Goal: Transaction & Acquisition: Purchase product/service

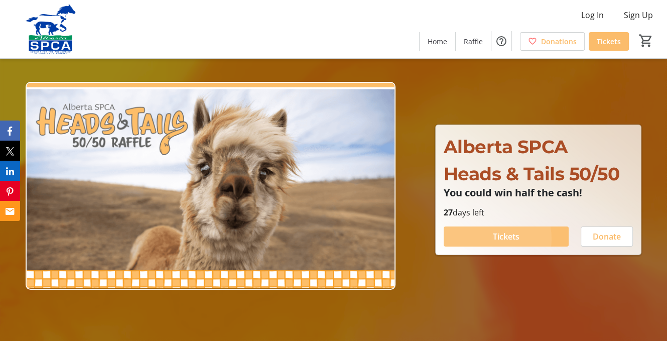
click at [494, 242] on span "Tickets" at bounding box center [506, 236] width 27 height 12
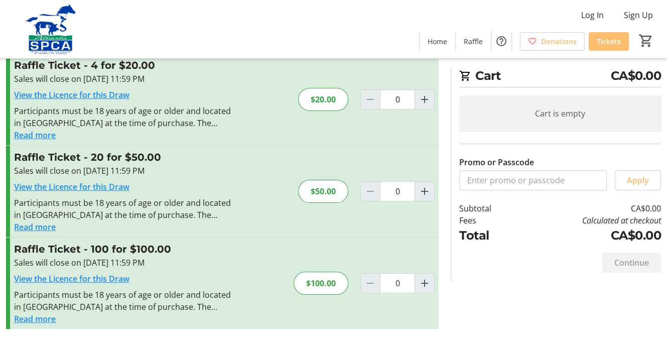
scroll to position [201, 0]
click at [419, 185] on mat-icon "Increment by one" at bounding box center [425, 191] width 12 height 12
type input "1"
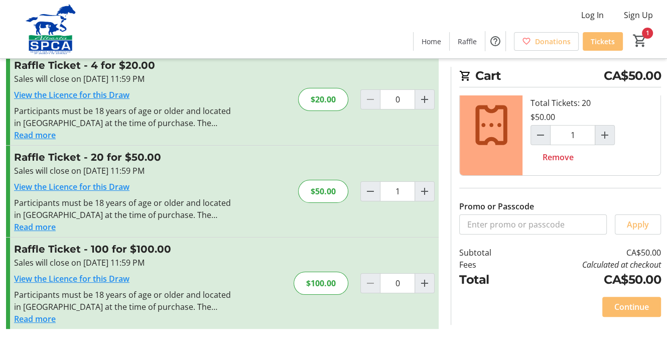
scroll to position [221, 0]
click at [632, 301] on span "Continue" at bounding box center [631, 307] width 35 height 12
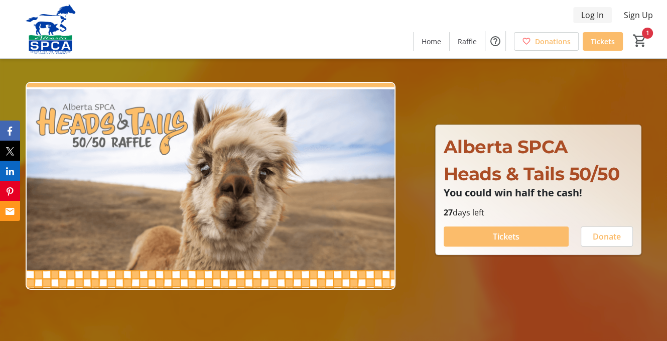
click at [581, 18] on span "Log In" at bounding box center [592, 15] width 23 height 12
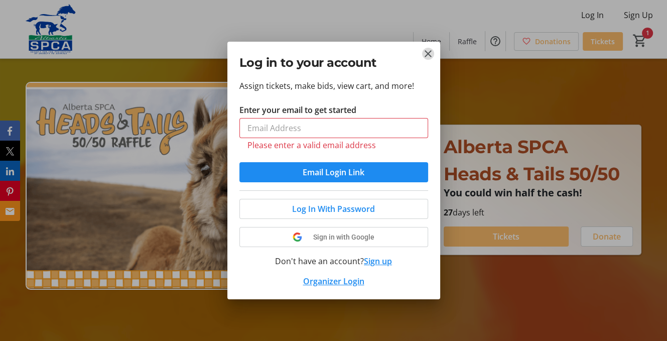
click at [426, 48] on mat-icon "Close" at bounding box center [428, 54] width 12 height 12
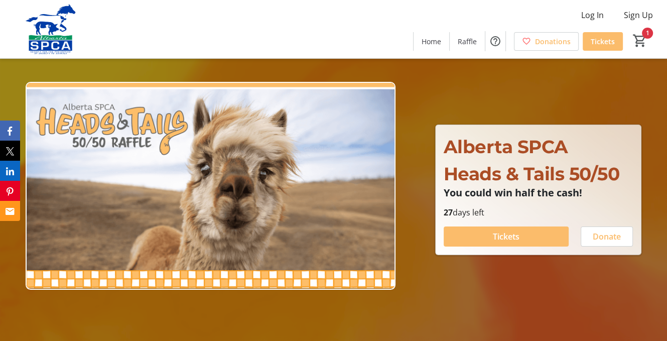
scroll to position [1, 0]
click at [600, 242] on span "Donate" at bounding box center [607, 236] width 28 height 12
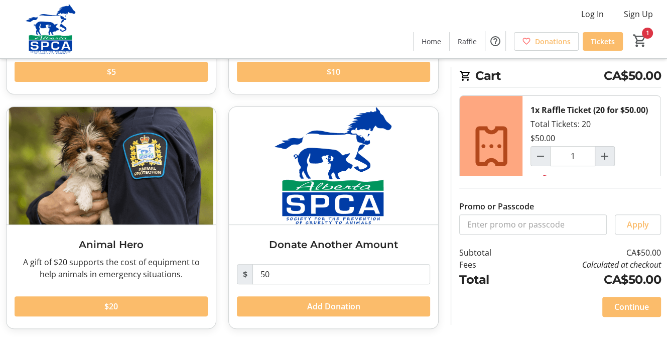
scroll to position [313, 0]
click at [360, 300] on span "Add Donation" at bounding box center [333, 306] width 53 height 12
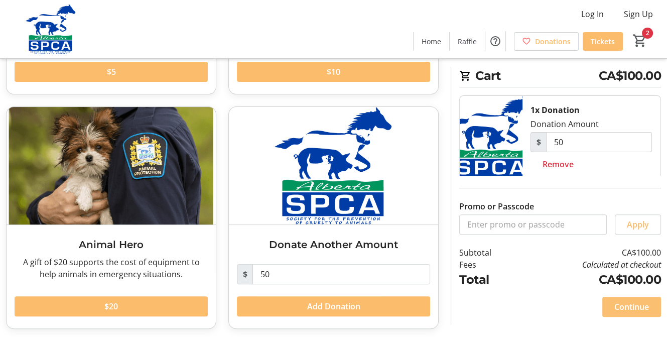
click at [636, 301] on span "Continue" at bounding box center [631, 307] width 35 height 12
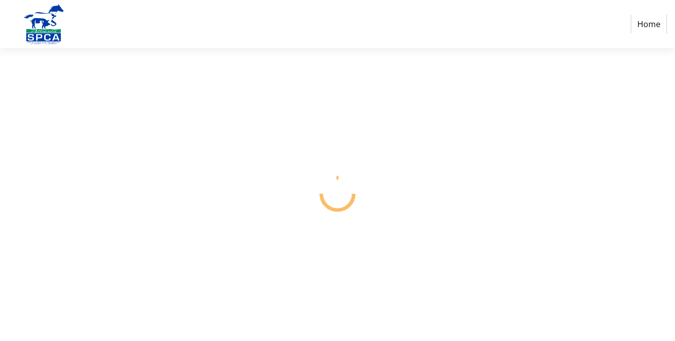
select select "CA"
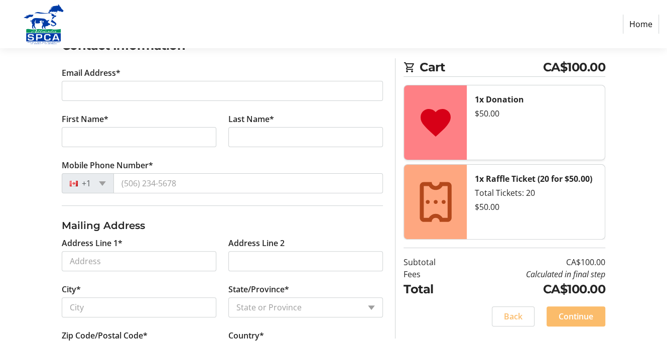
scroll to position [189, 0]
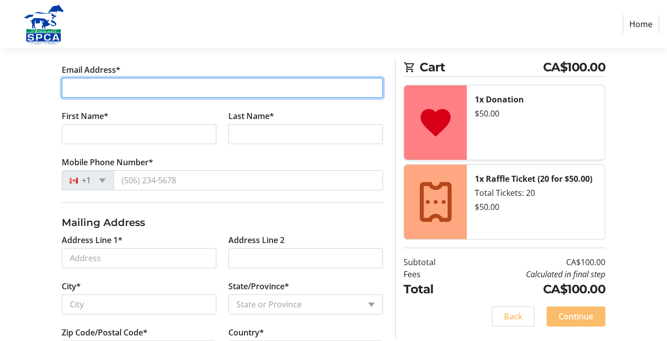
click at [76, 98] on input "Email Address*" at bounding box center [223, 88] width 322 height 20
type input "bev.dorey54@gmail.com"
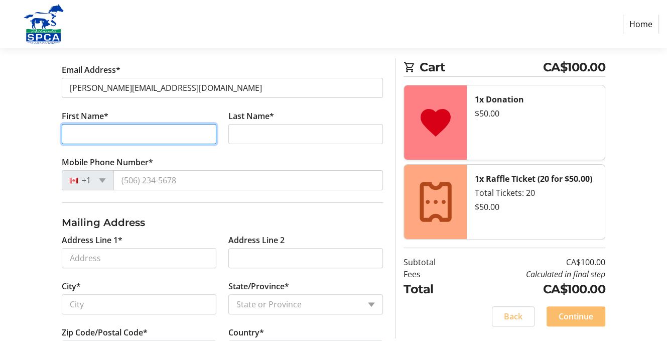
type input "Beverly"
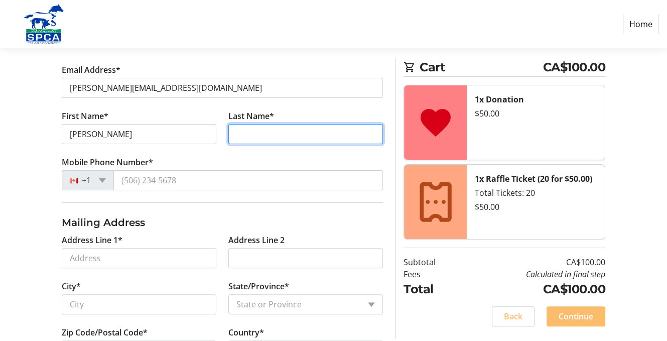
type input "Dorey"
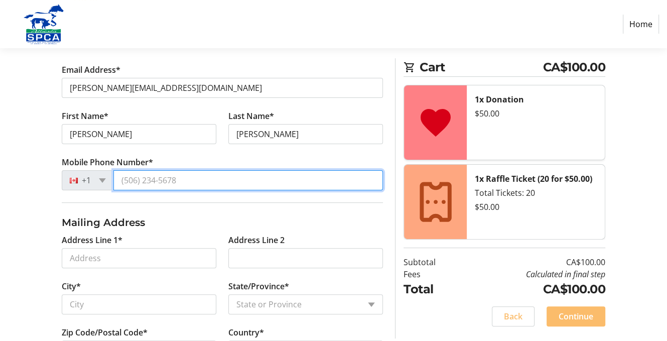
type input "(780) 333-5609"
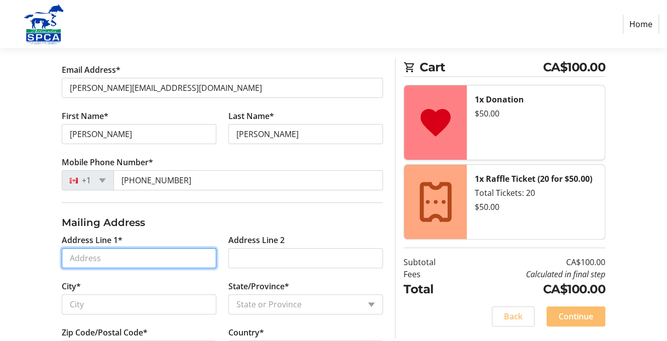
type input "PO Box 359"
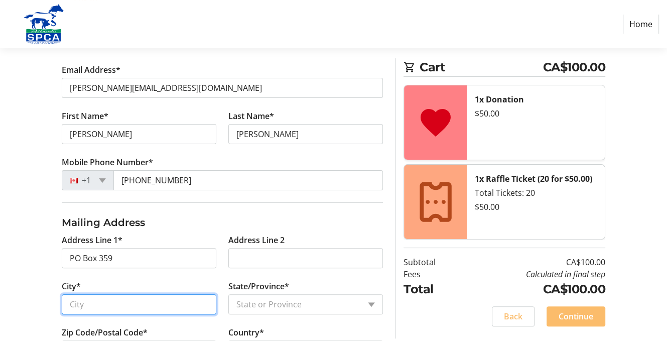
type input "Swan Hills"
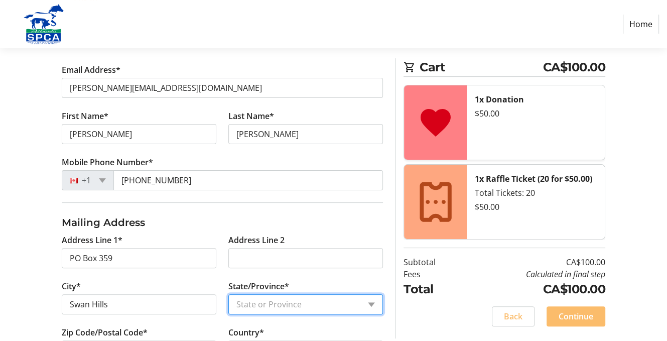
select select "AB"
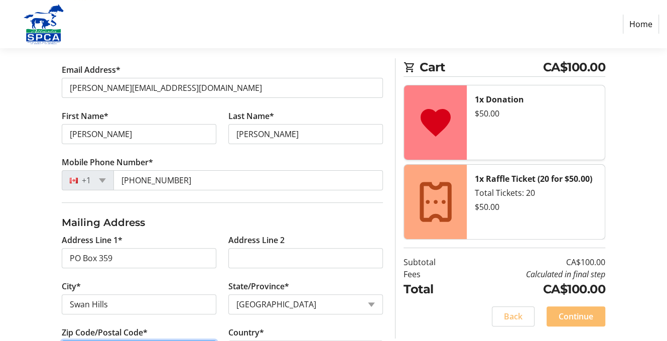
type input "T0G 2C0"
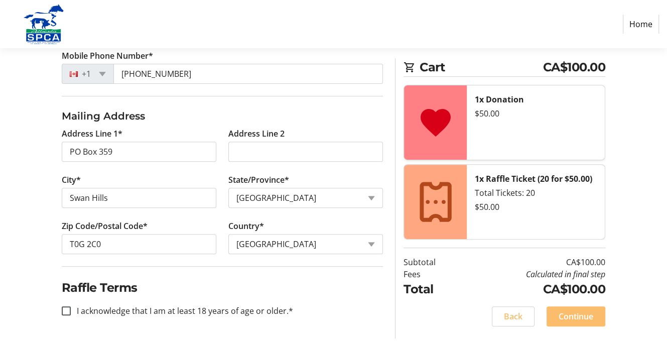
scroll to position [440, 0]
click at [69, 306] on input "I acknowledge that I am at least 18 years of age or older.*" at bounding box center [66, 310] width 9 height 9
checkbox input "true"
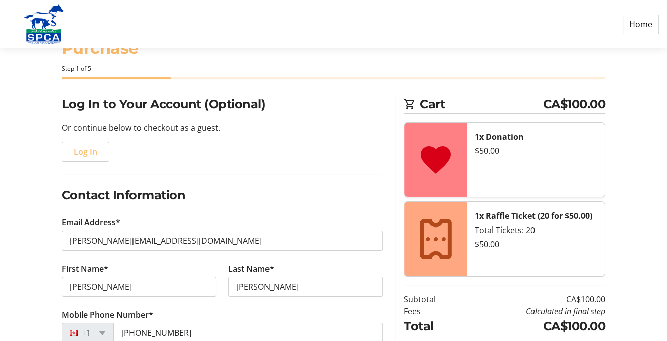
scroll to position [0, 0]
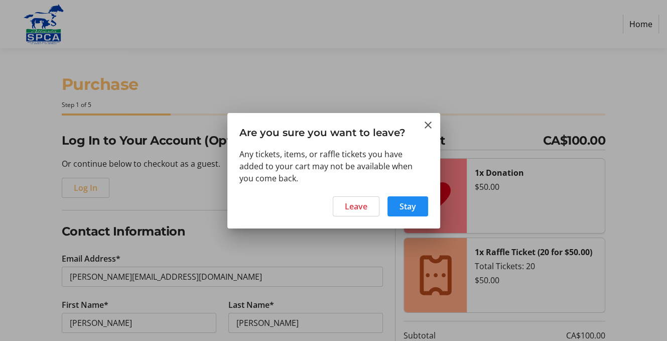
drag, startPoint x: 325, startPoint y: 39, endPoint x: 370, endPoint y: 51, distance: 46.6
click at [326, 39] on div at bounding box center [333, 170] width 667 height 341
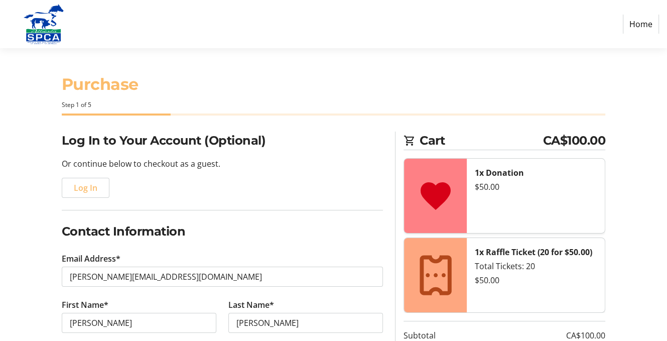
scroll to position [38, 0]
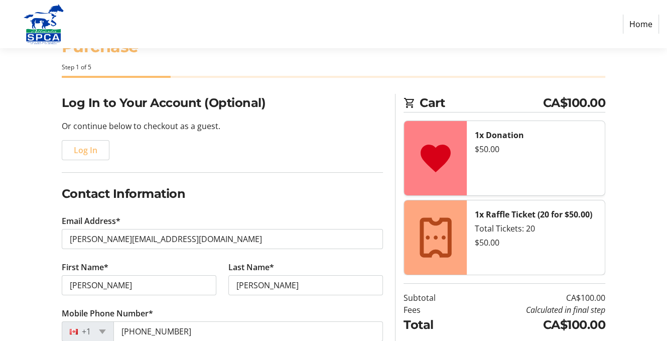
click at [634, 24] on link "Home" at bounding box center [641, 24] width 36 height 19
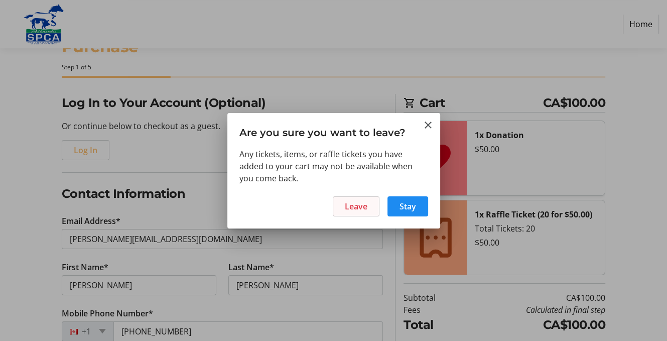
click at [360, 212] on span "Leave" at bounding box center [356, 206] width 23 height 12
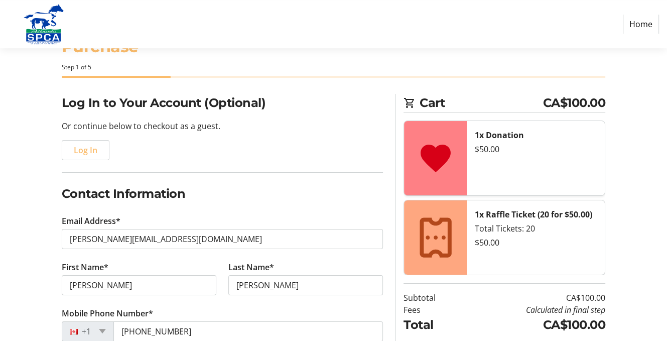
scroll to position [38, 0]
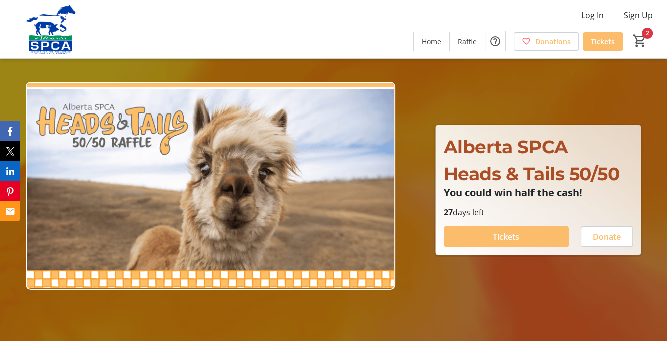
type input "1"
click at [422, 45] on span "Home" at bounding box center [432, 41] width 20 height 11
click at [458, 44] on span "Raffle" at bounding box center [467, 41] width 19 height 11
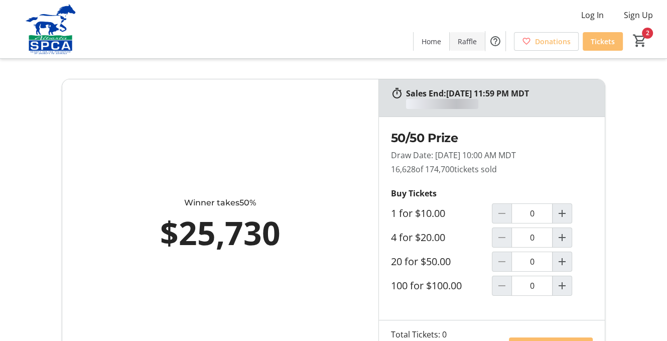
type input "1"
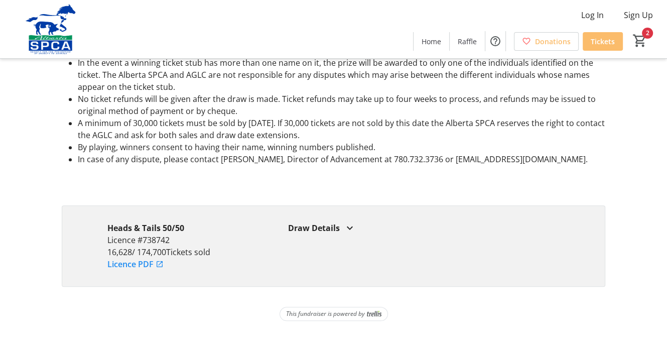
scroll to position [1079, 0]
click at [535, 42] on span "Donations" at bounding box center [553, 41] width 36 height 11
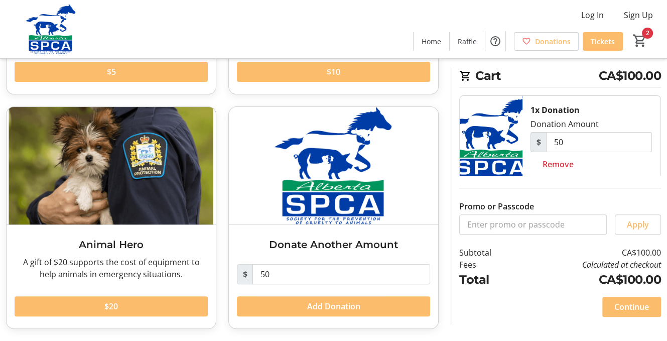
scroll to position [313, 0]
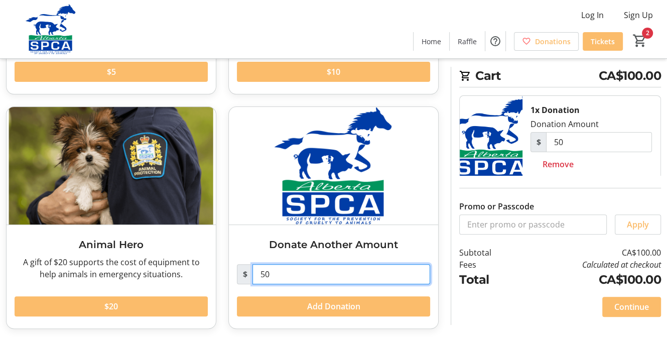
click at [282, 264] on input "50" at bounding box center [341, 274] width 178 height 20
type input "5"
type input "100.00"
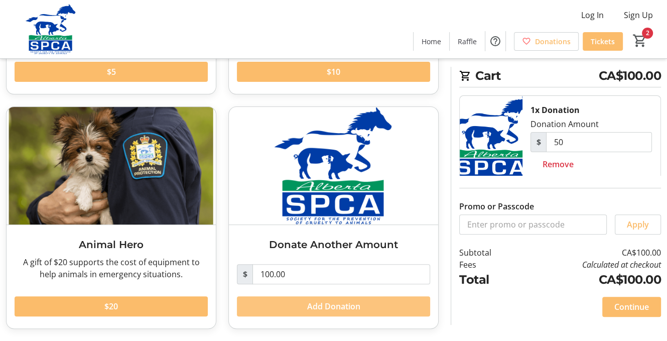
click at [357, 303] on span "Add Donation" at bounding box center [333, 306] width 53 height 12
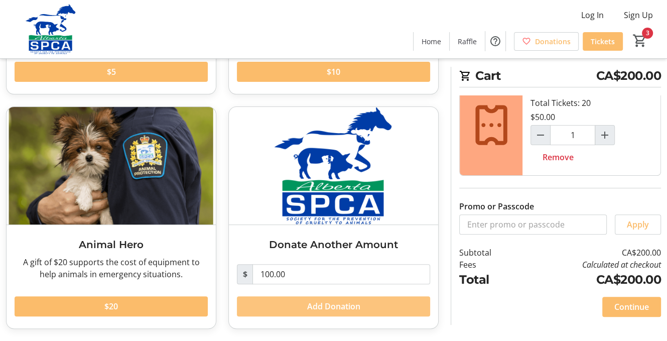
scroll to position [0, 0]
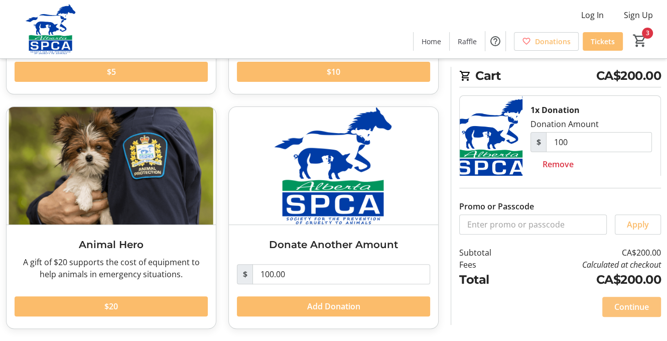
click at [614, 301] on span "Continue" at bounding box center [631, 307] width 35 height 12
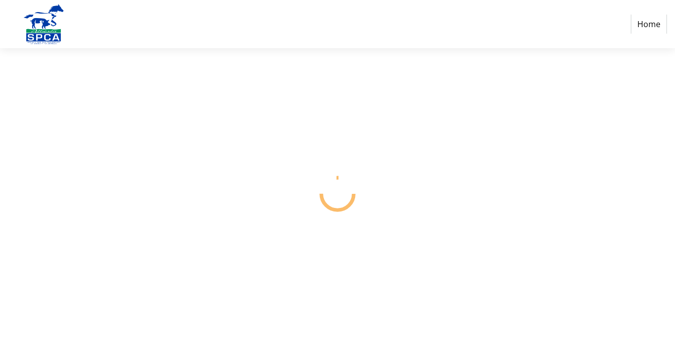
select select "CA"
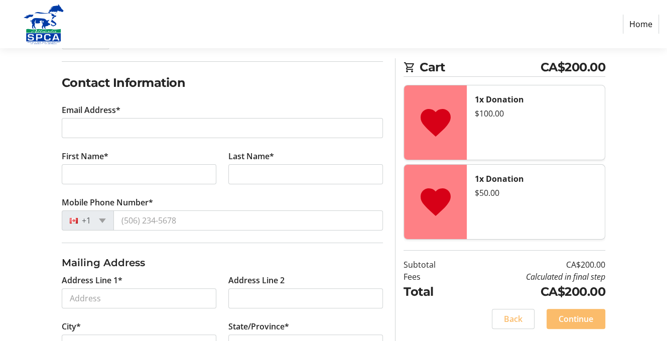
click at [497, 199] on div "$50.00" at bounding box center [536, 193] width 122 height 12
click at [451, 203] on mat-icon at bounding box center [436, 202] width 36 height 36
click at [504, 313] on span "Back" at bounding box center [513, 319] width 19 height 12
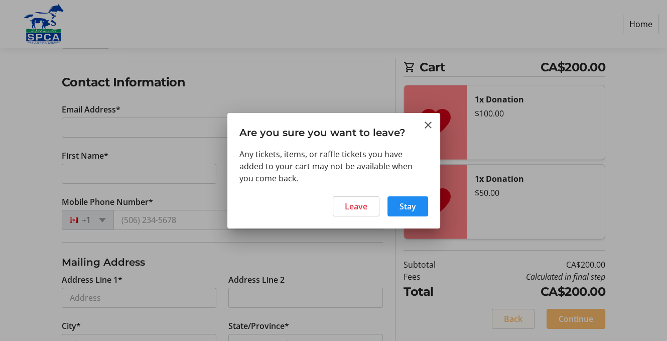
click at [500, 312] on div at bounding box center [333, 170] width 667 height 341
